Goal: Book appointment/travel/reservation

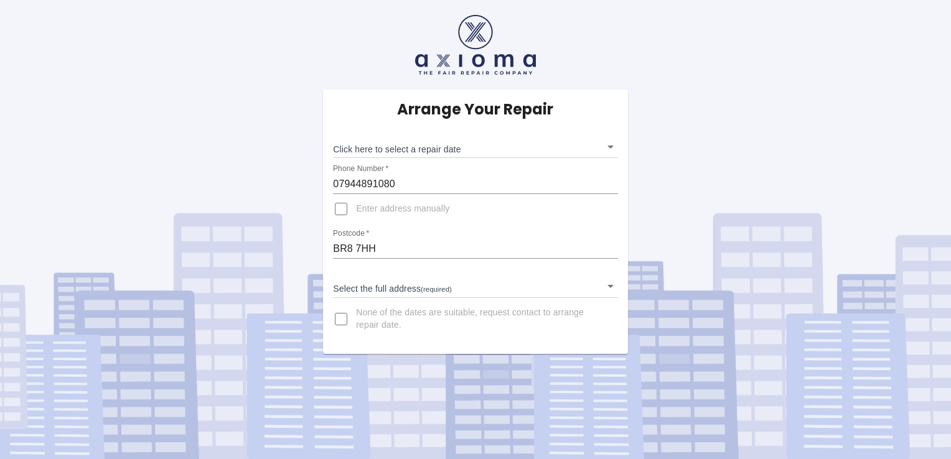
click at [344, 213] on input "Enter address manually" at bounding box center [341, 209] width 30 height 30
checkbox input "true"
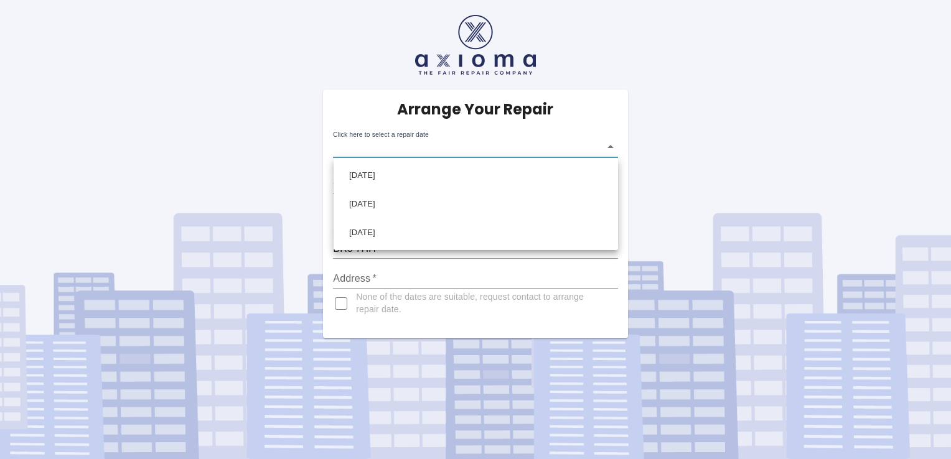
click at [609, 149] on body "Arrange Your Repair Click here to select a repair date ​ Phone Number   * 07944…" at bounding box center [475, 229] width 951 height 459
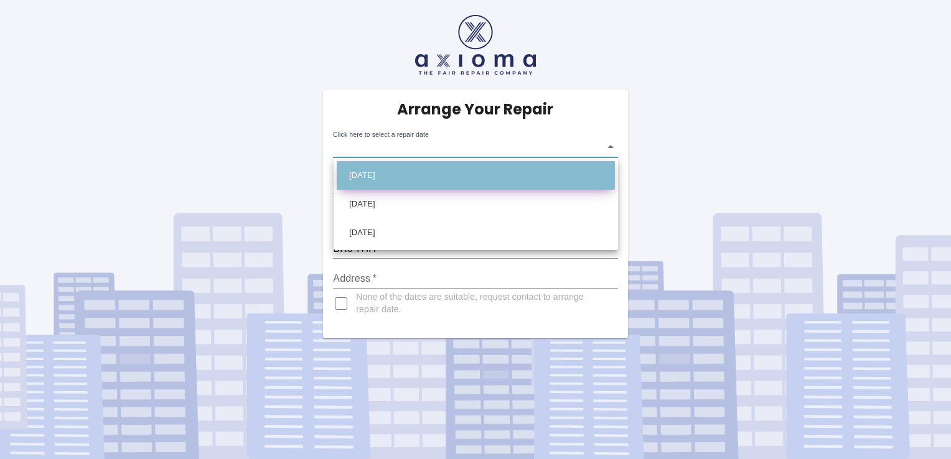
click at [421, 173] on li "[DATE]" at bounding box center [476, 175] width 278 height 29
type input "[DATE]T00:00:00.000Z"
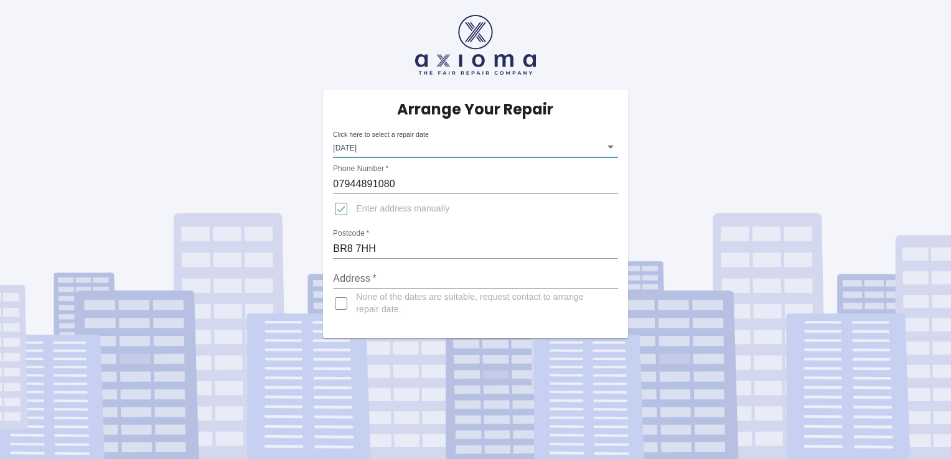
click at [479, 242] on input "BR8 7HH" at bounding box center [475, 249] width 284 height 20
type input "[STREET_ADDRESS]"
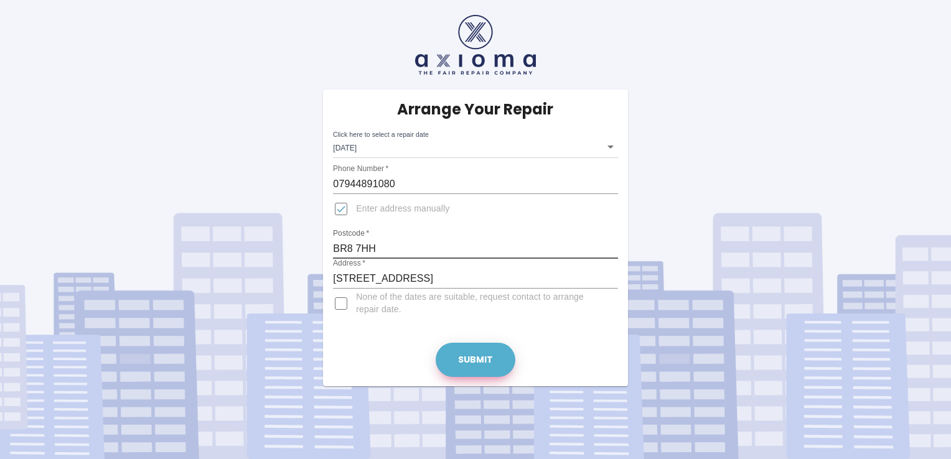
click at [486, 361] on button "Submit" at bounding box center [476, 360] width 80 height 34
